Goal: Task Accomplishment & Management: Manage account settings

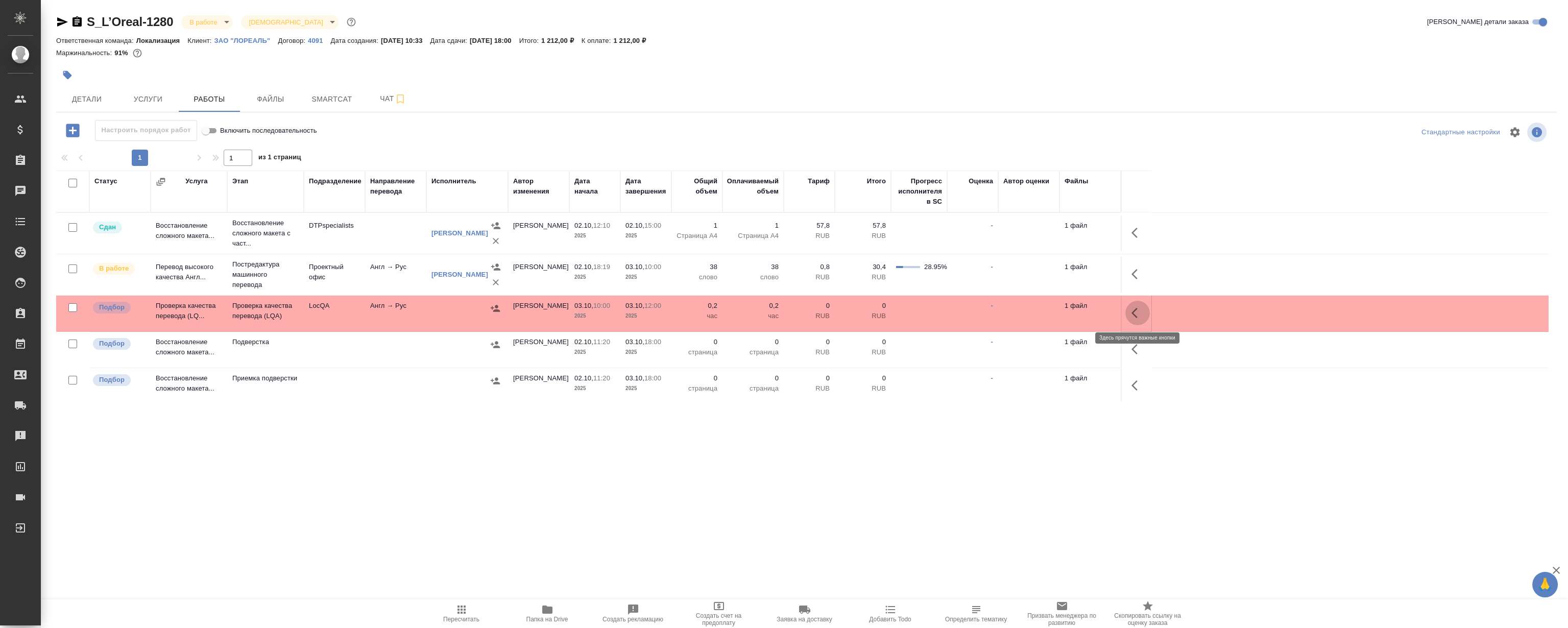
click at [1132, 310] on icon "button" at bounding box center [1138, 313] width 12 height 12
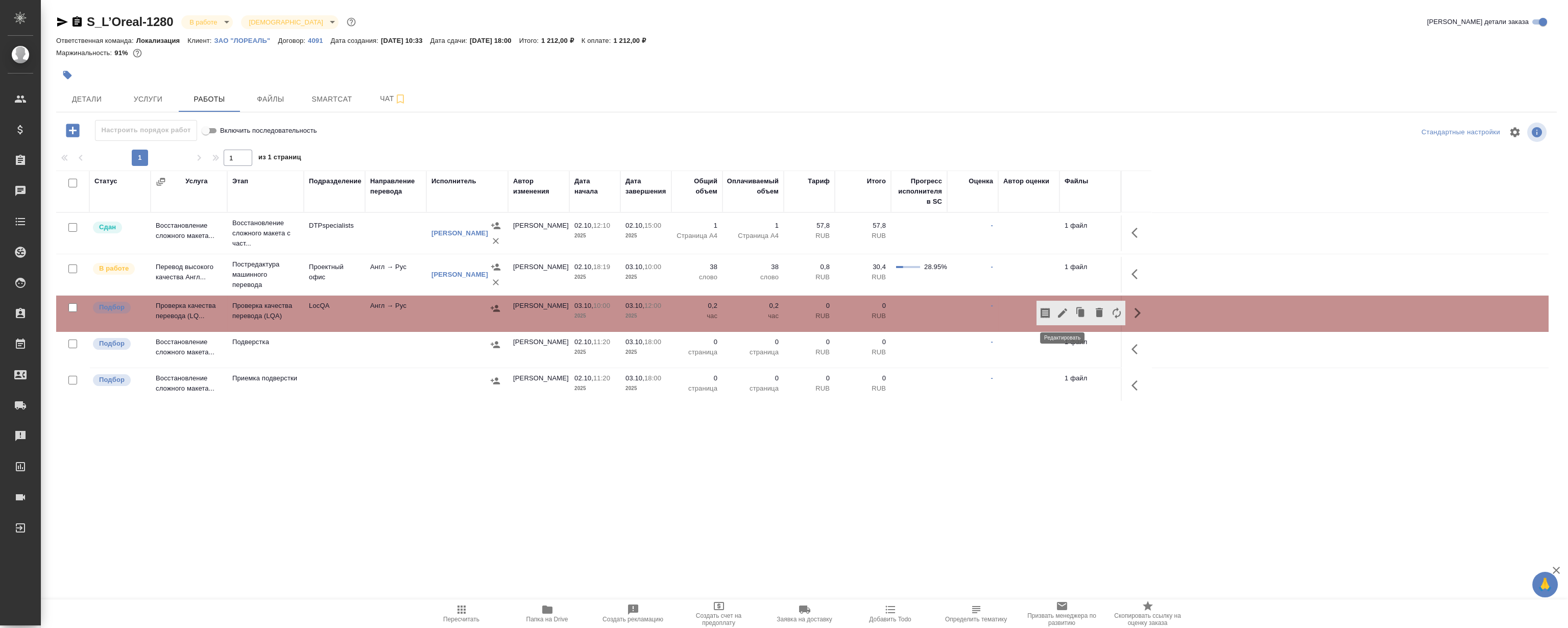
click at [1057, 307] on icon "button" at bounding box center [1063, 313] width 12 height 12
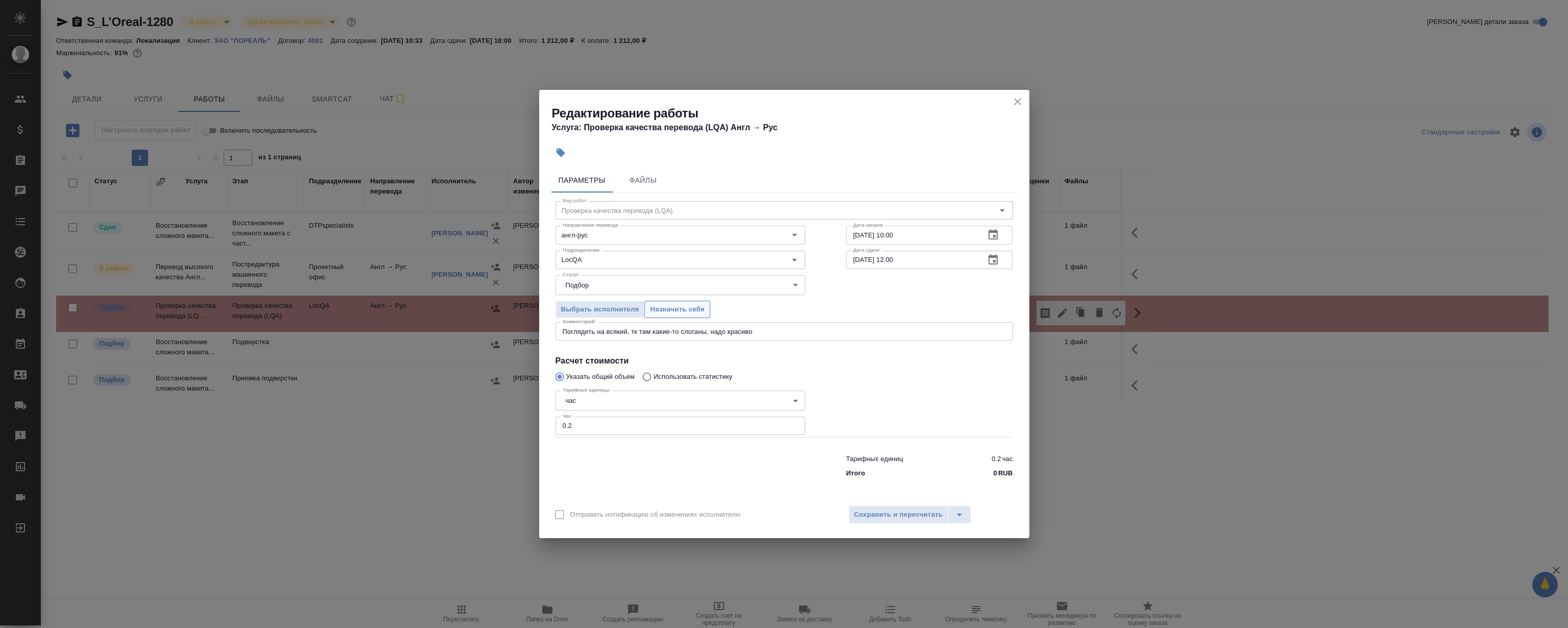
click at [682, 308] on span "Назначить себя" at bounding box center [677, 309] width 54 height 12
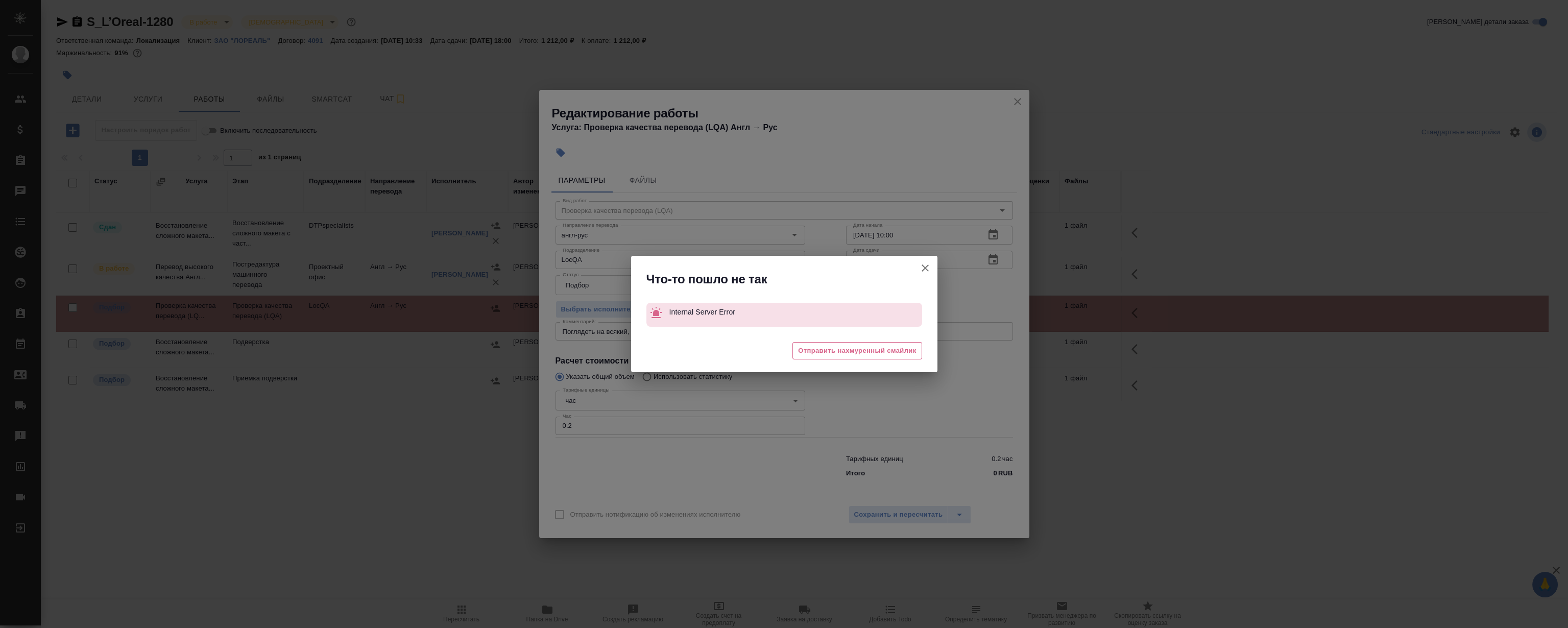
click at [920, 265] on icon "button" at bounding box center [925, 268] width 12 height 12
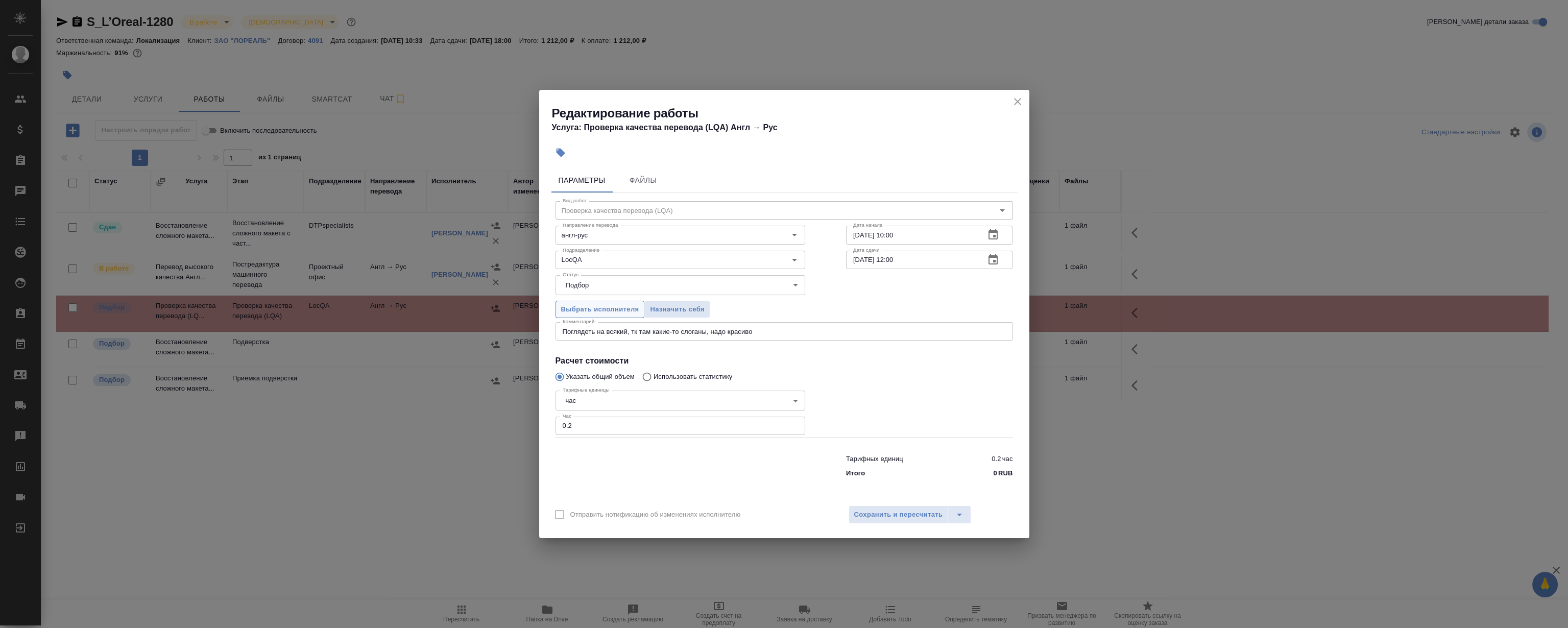
click at [592, 304] on span "Выбрать исполнителя" at bounding box center [600, 309] width 78 height 12
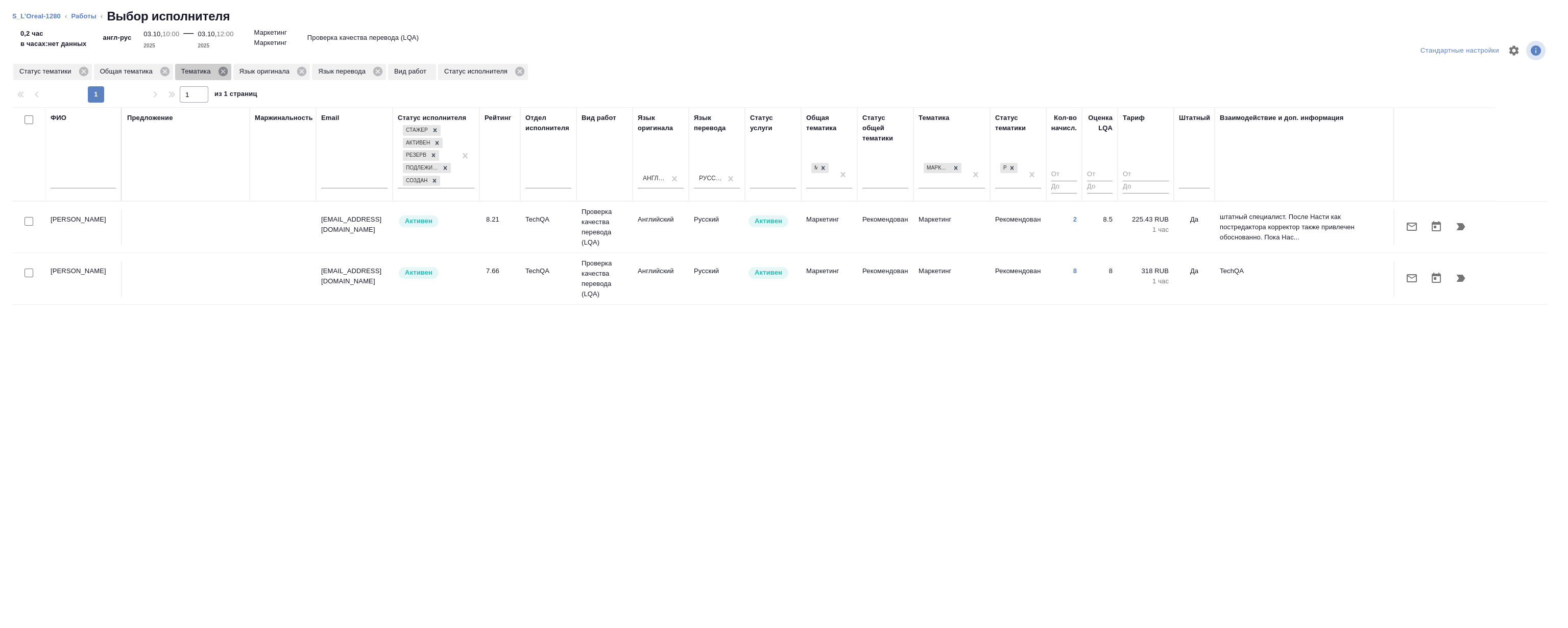
click at [222, 71] on icon at bounding box center [223, 71] width 11 height 11
click at [245, 71] on icon at bounding box center [243, 71] width 11 height 11
click at [243, 71] on icon at bounding box center [240, 71] width 9 height 9
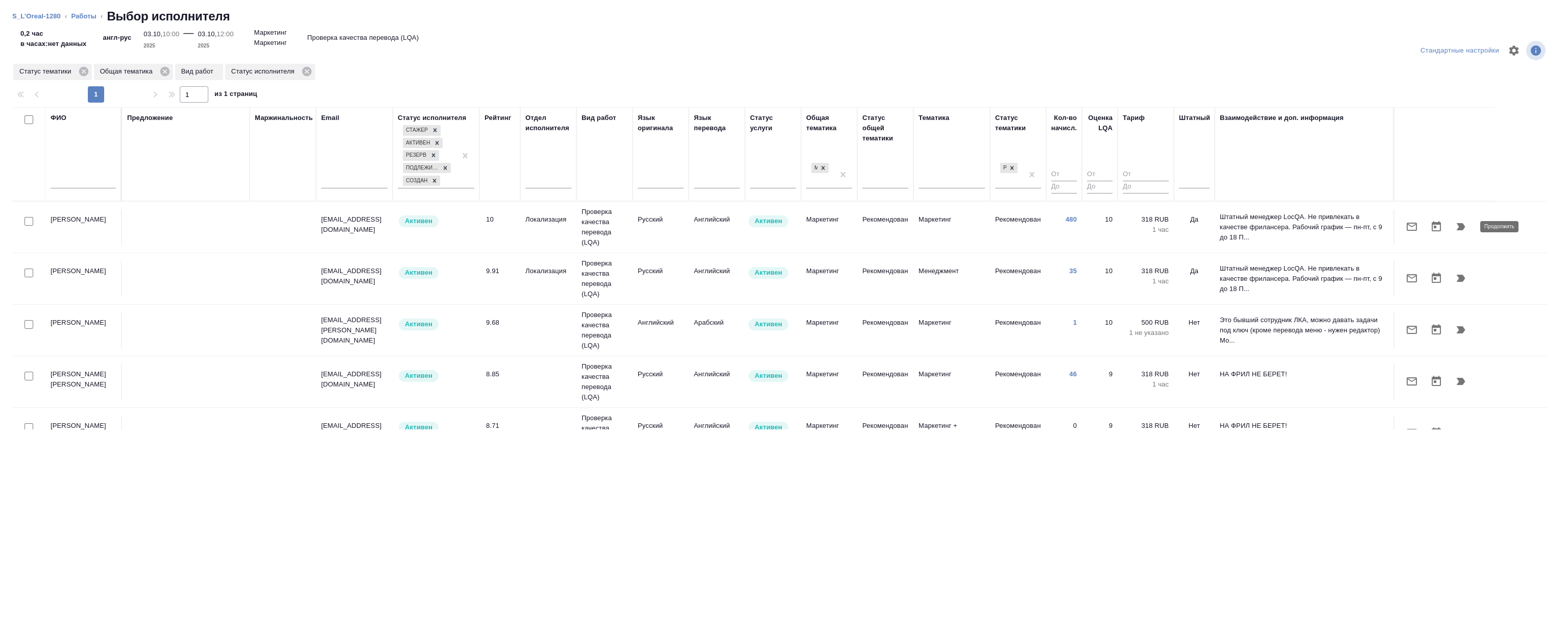
click at [1460, 224] on icon "button" at bounding box center [1461, 227] width 9 height 7
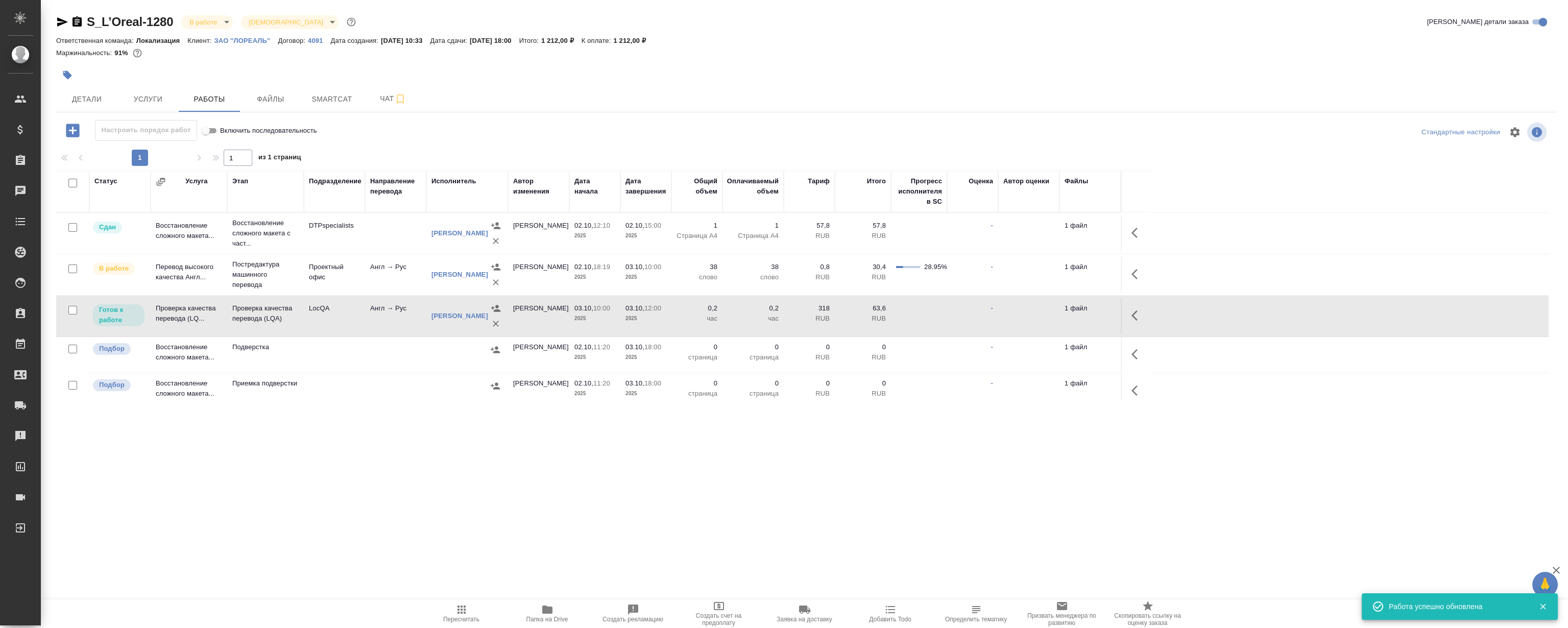
click at [60, 22] on icon "button" at bounding box center [62, 22] width 12 height 12
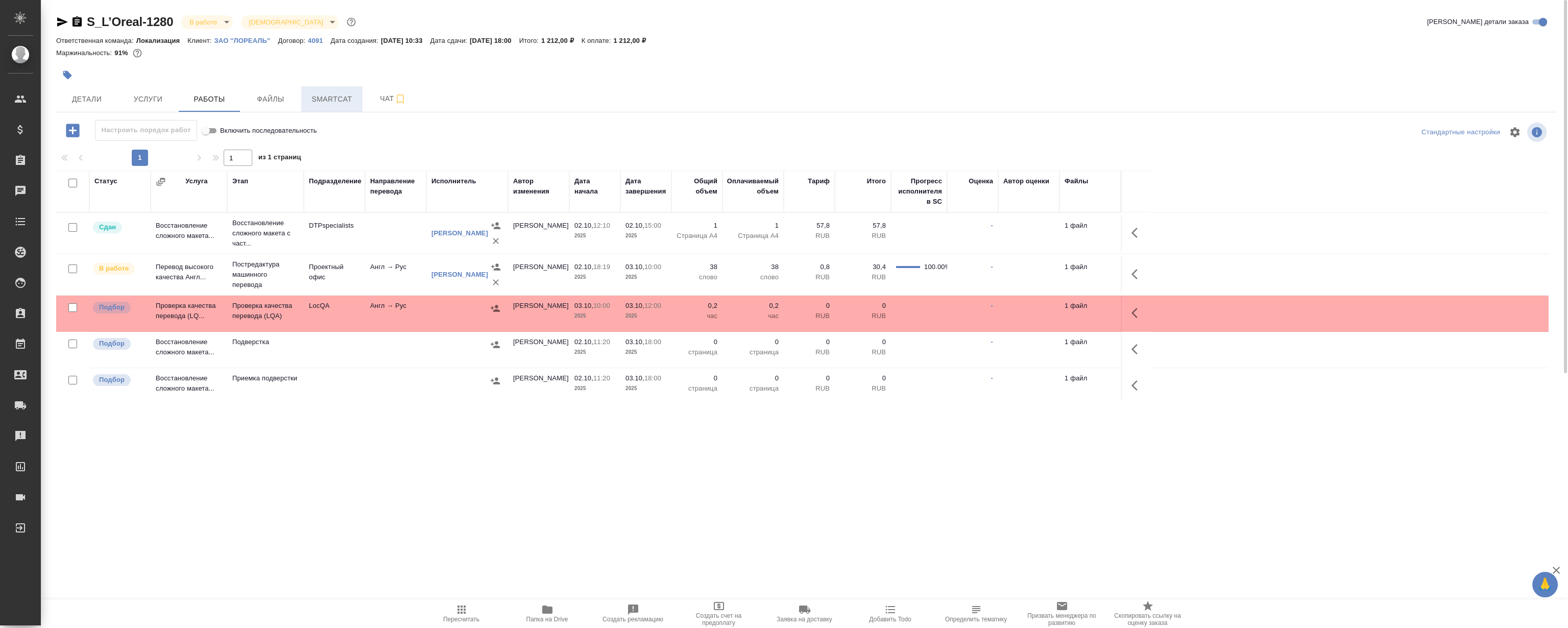
click at [312, 97] on span "Smartcat" at bounding box center [332, 99] width 49 height 13
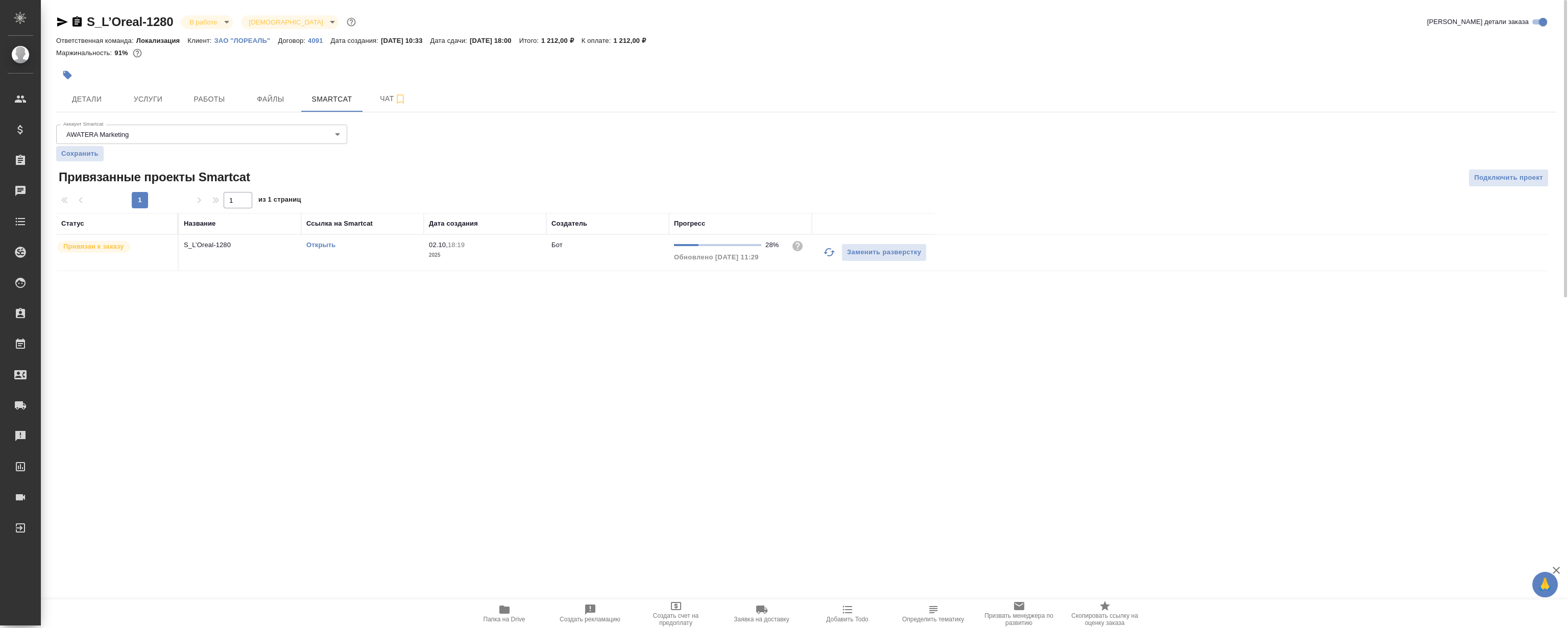
click at [329, 239] on td "Открыть" at bounding box center [362, 253] width 122 height 36
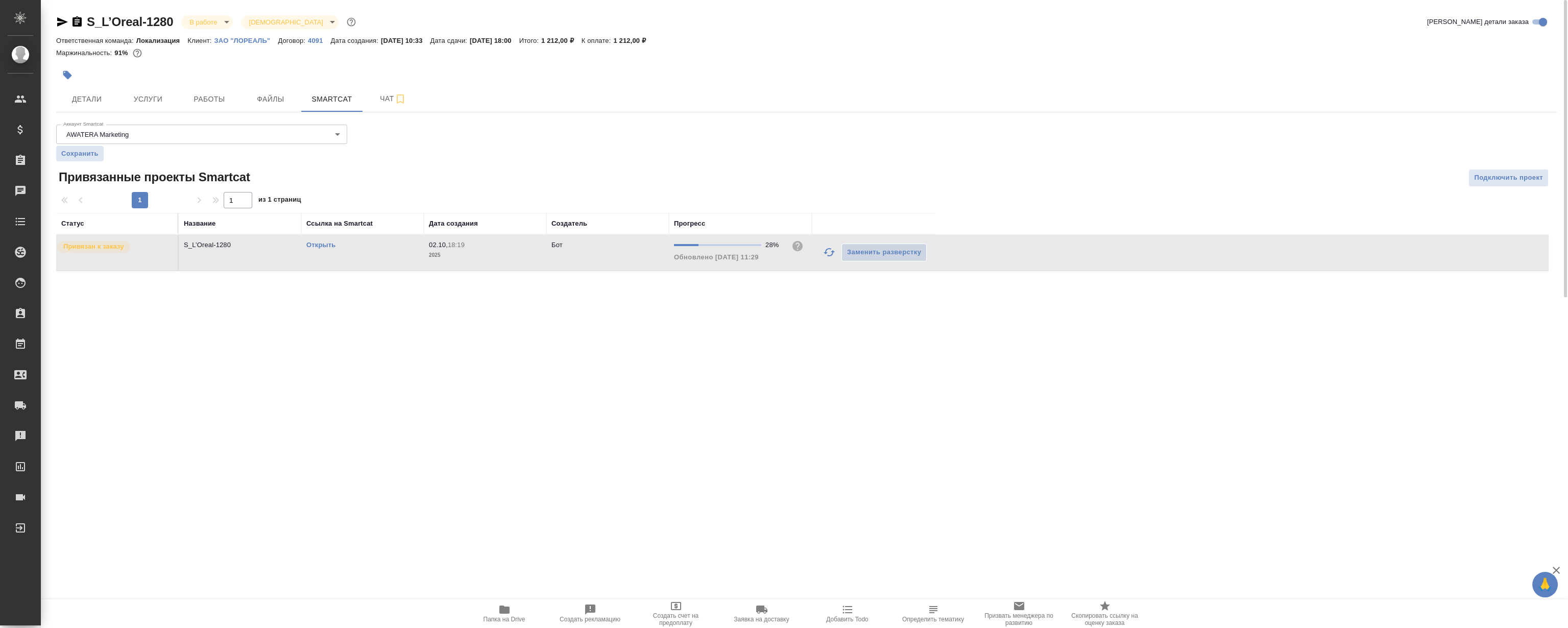
click at [323, 245] on link "Открыть" at bounding box center [321, 245] width 29 height 8
click at [214, 97] on span "Работы" at bounding box center [209, 99] width 49 height 13
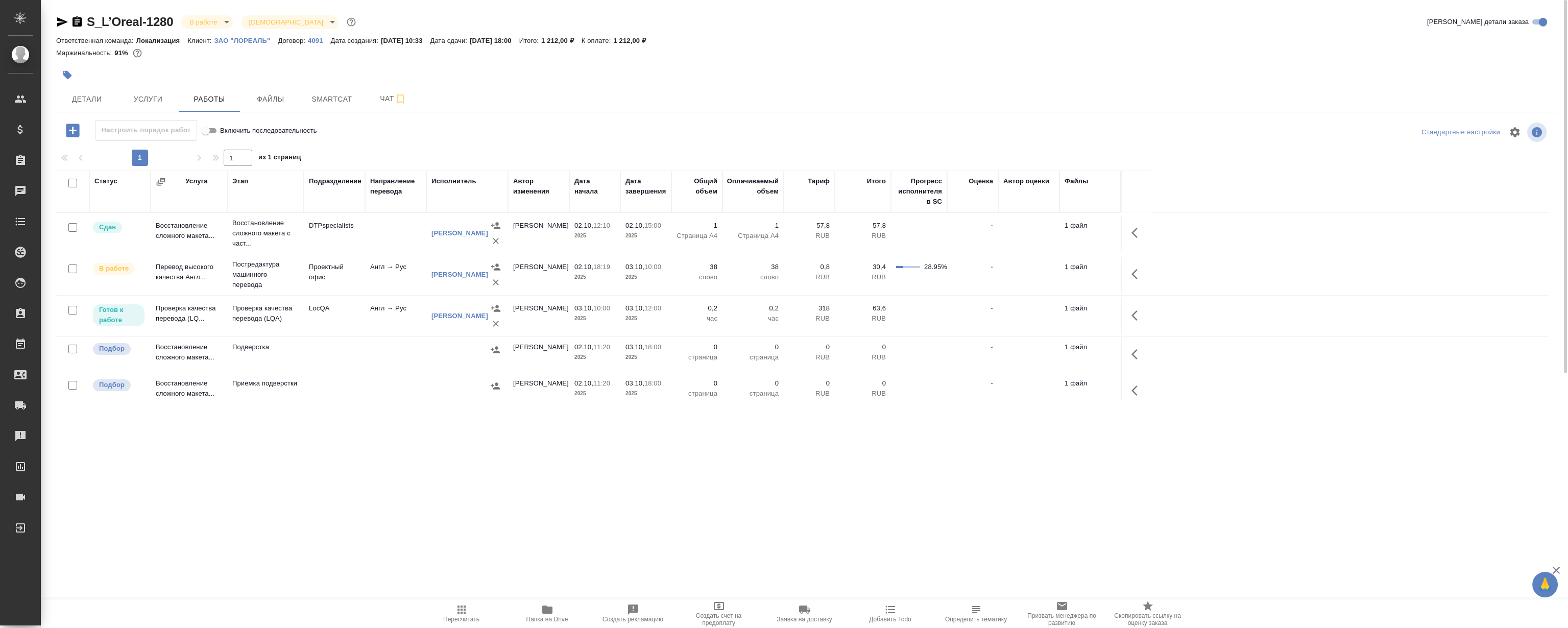
drag, startPoint x: 559, startPoint y: 235, endPoint x: 574, endPoint y: 472, distance: 237.5
click at [477, 572] on div ".cls-1 fill:#fff; AWATERA [PERSON_NAME] Спецификации Заказы 0 Чаты Todo Проекты…" at bounding box center [784, 314] width 1568 height 628
drag, startPoint x: 1140, startPoint y: 307, endPoint x: 1128, endPoint y: 307, distance: 12.0
click at [1139, 307] on button "button" at bounding box center [1138, 315] width 24 height 24
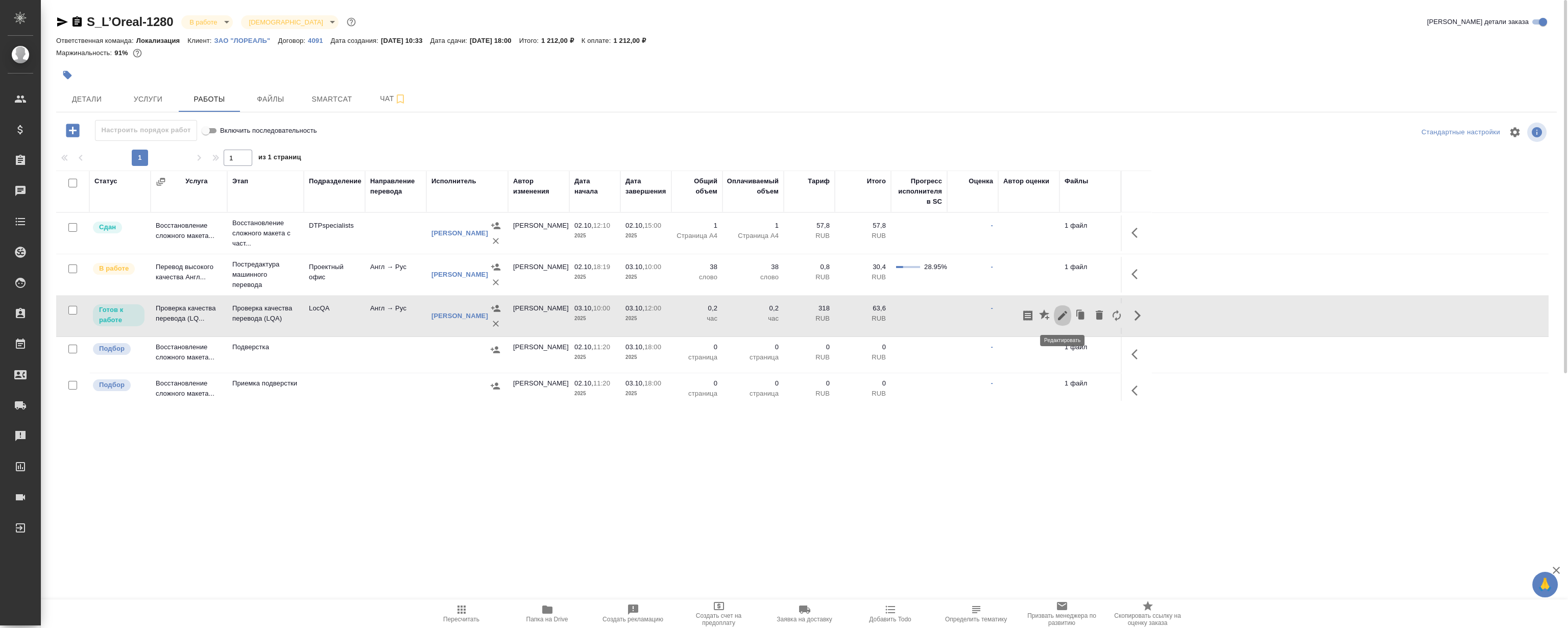
click at [1062, 310] on icon "button" at bounding box center [1063, 315] width 12 height 12
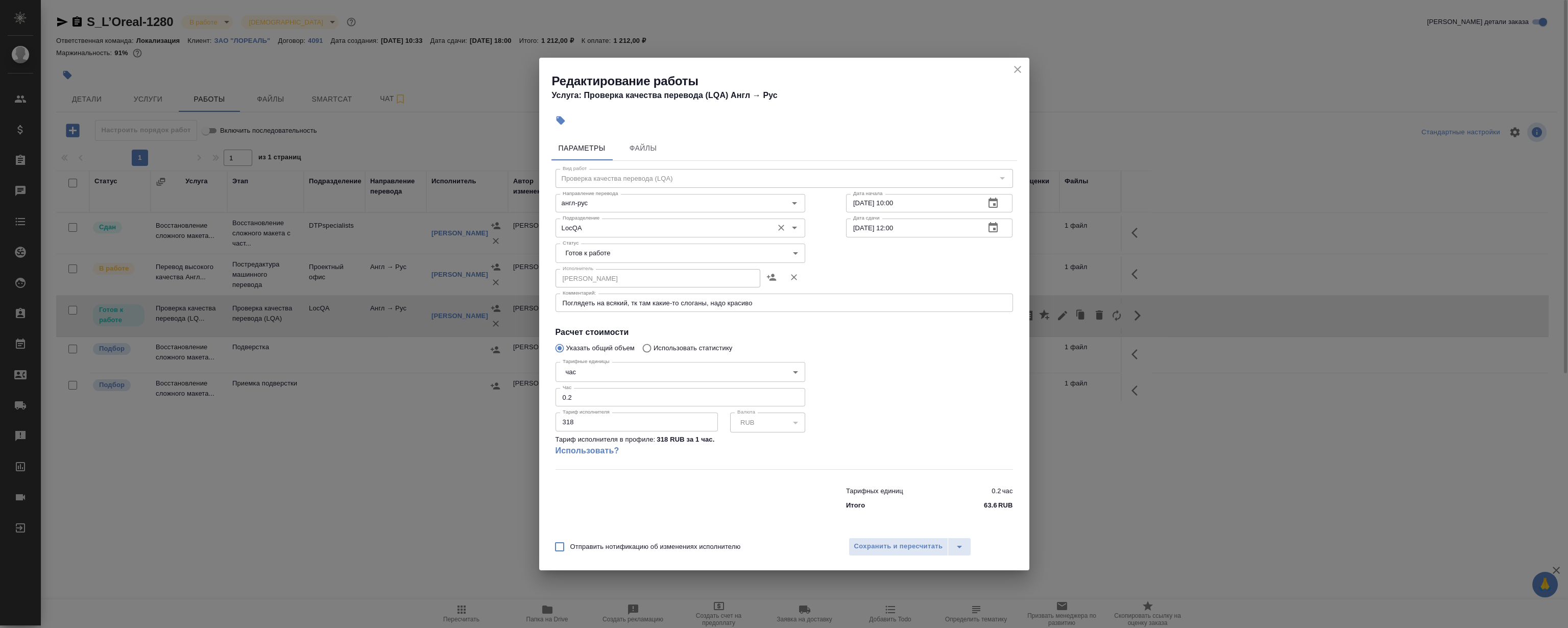
click at [573, 230] on input "LocQA" at bounding box center [663, 228] width 209 height 12
drag, startPoint x: 897, startPoint y: 265, endPoint x: 738, endPoint y: 253, distance: 159.5
click at [897, 263] on div "Исполнитель [PERSON_NAME] Исполнитель" at bounding box center [784, 277] width 499 height 65
click at [713, 253] on body "🙏 .cls-1 fill:#fff; AWATERA [PERSON_NAME] Спецификации Заказы 0 Чаты Todo Проек…" at bounding box center [784, 314] width 1568 height 628
click at [618, 301] on li "Сдан" at bounding box center [680, 305] width 250 height 18
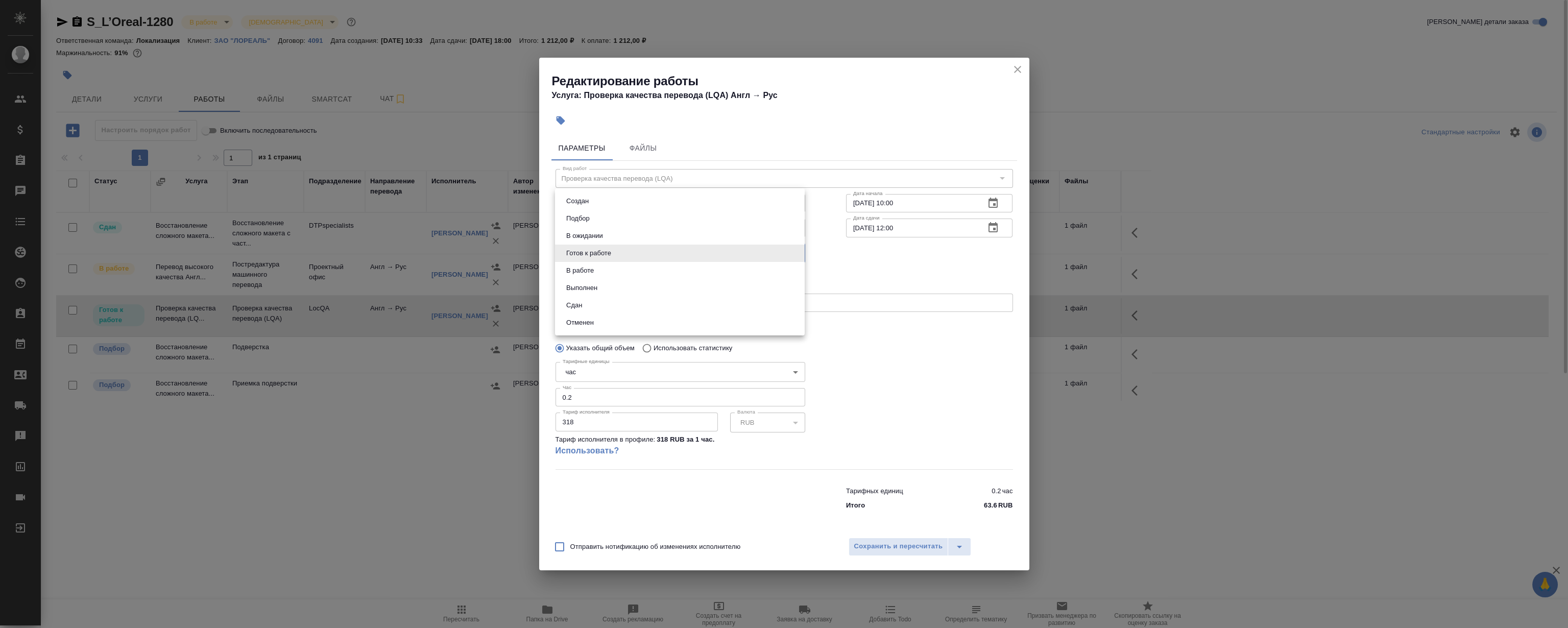
type input "closed"
click at [891, 547] on span "Сохранить и пересчитать" at bounding box center [898, 546] width 89 height 12
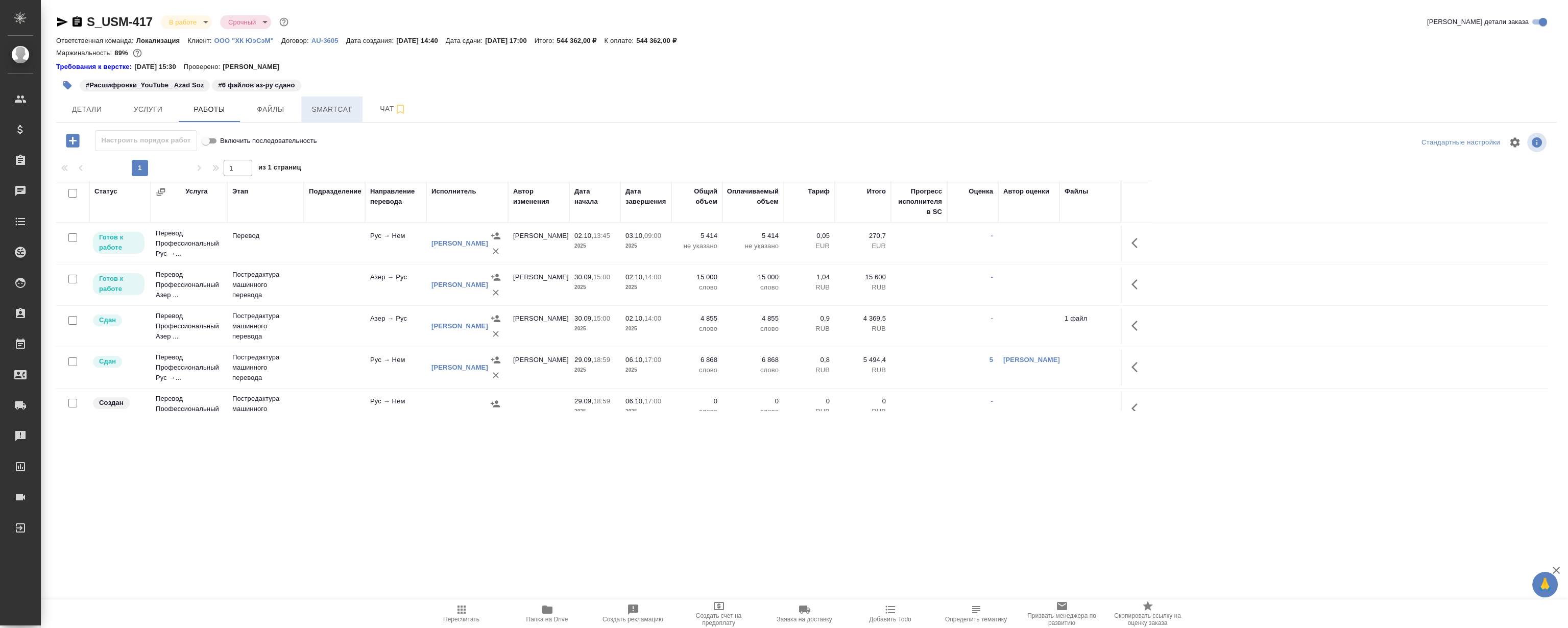
drag, startPoint x: 0, startPoint y: 0, endPoint x: 312, endPoint y: 118, distance: 333.6
click at [312, 118] on button "Smartcat" at bounding box center [332, 110] width 61 height 26
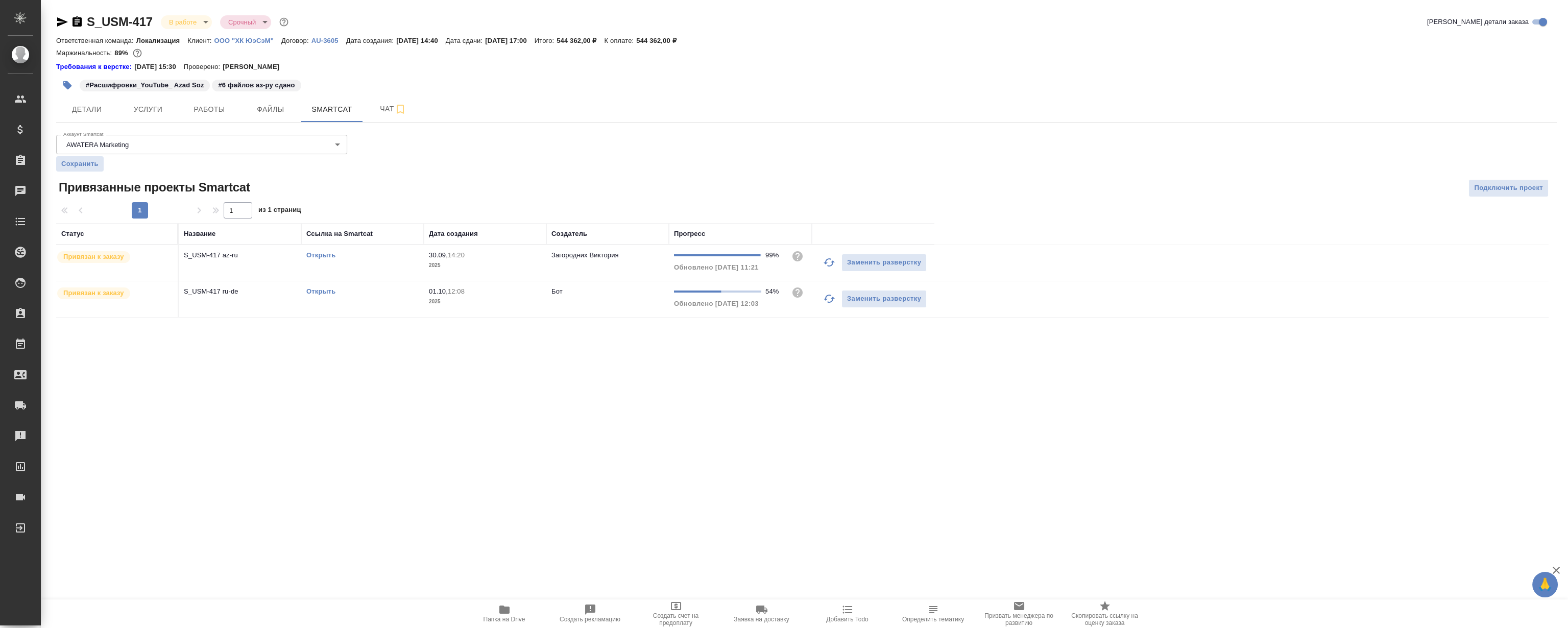
click at [322, 295] on div "Открыть" at bounding box center [362, 291] width 113 height 10
click at [324, 288] on link "Открыть" at bounding box center [321, 291] width 29 height 8
